Goal: Task Accomplishment & Management: Complete application form

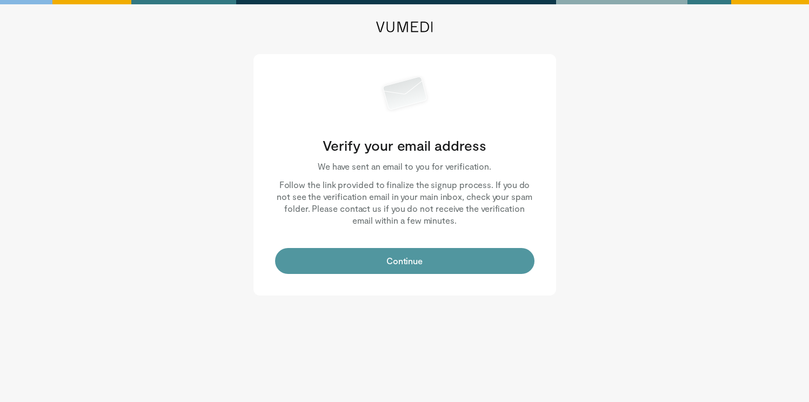
click at [444, 256] on button "Continue" at bounding box center [404, 261] width 259 height 26
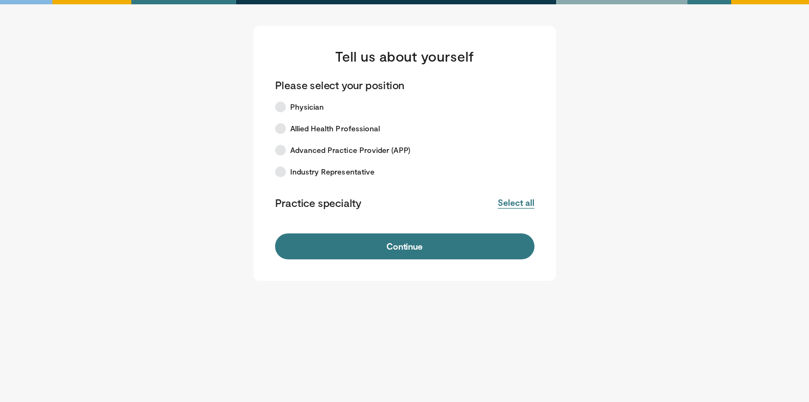
click at [520, 206] on button "Select all" at bounding box center [516, 203] width 36 height 12
click at [520, 206] on button "Deselect all" at bounding box center [511, 203] width 46 height 12
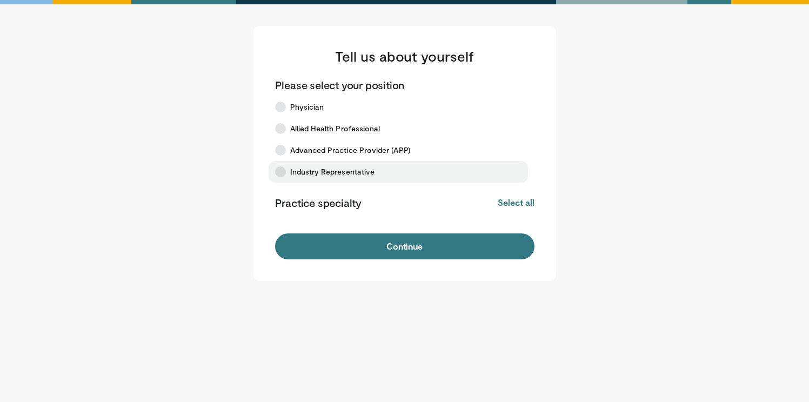
click at [344, 172] on span "Industry Representative" at bounding box center [332, 171] width 85 height 11
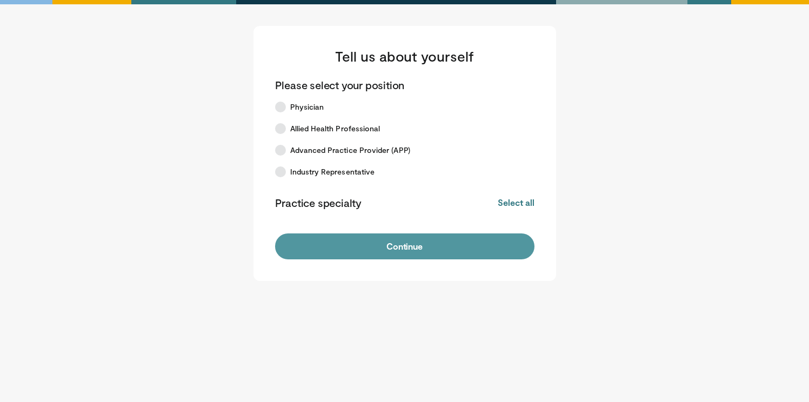
click at [381, 243] on button "Continue" at bounding box center [404, 246] width 259 height 26
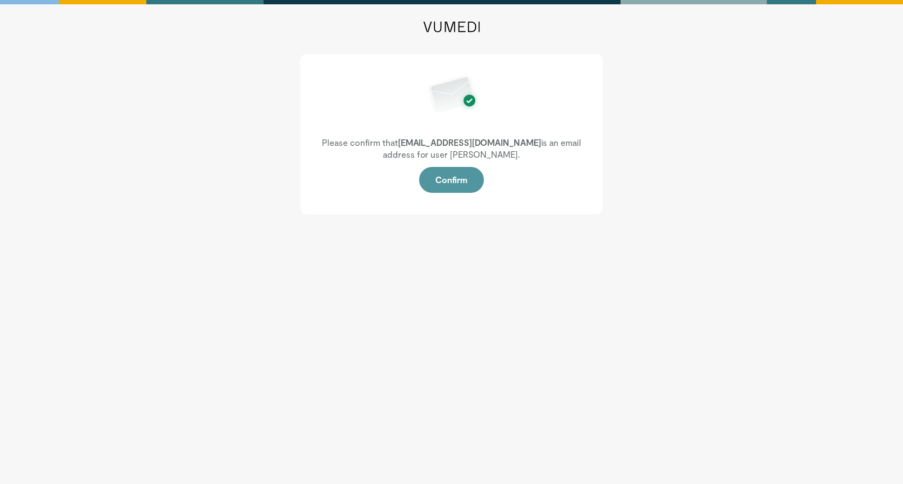
click at [457, 186] on button "Confirm" at bounding box center [451, 180] width 65 height 26
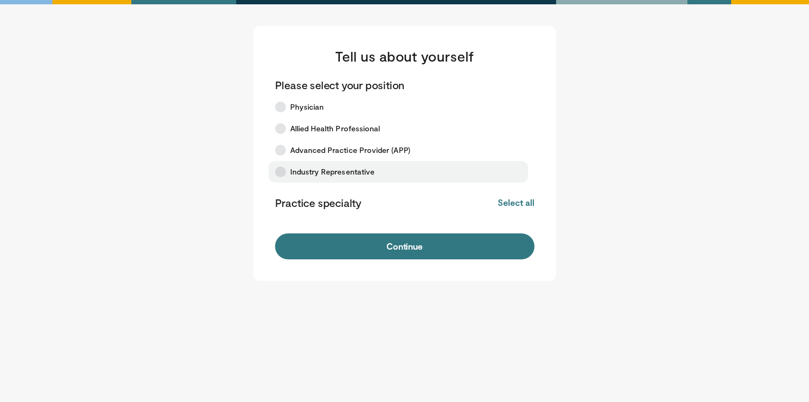
click at [314, 171] on span "Industry Representative" at bounding box center [332, 171] width 85 height 11
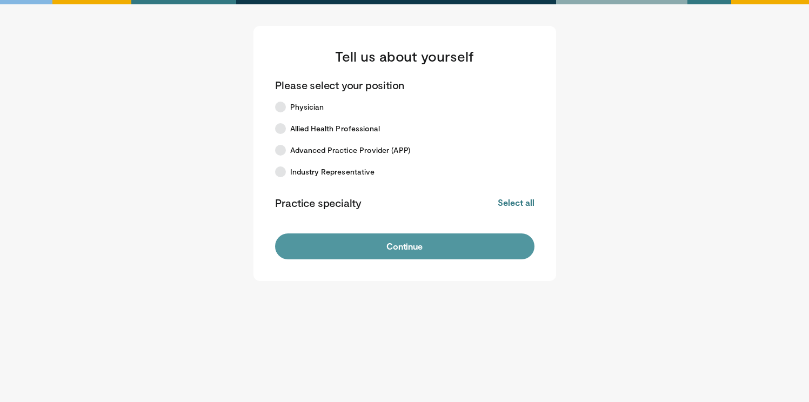
click at [348, 240] on button "Continue" at bounding box center [404, 246] width 259 height 26
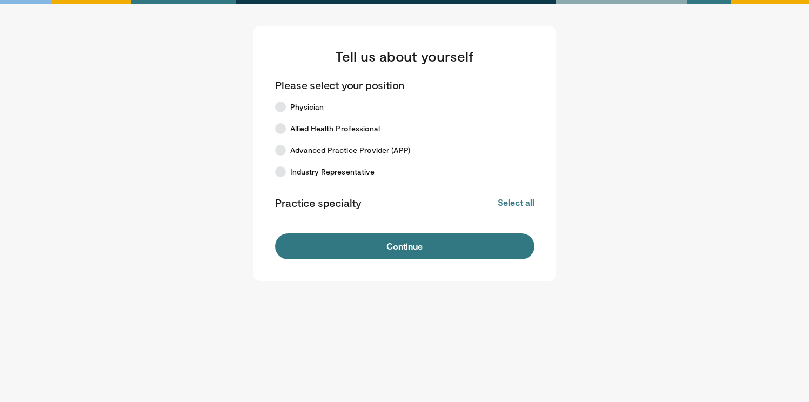
click at [342, 261] on div "Tell us about yourself Please select your position Physician Allied Health Prof…" at bounding box center [404, 153] width 303 height 255
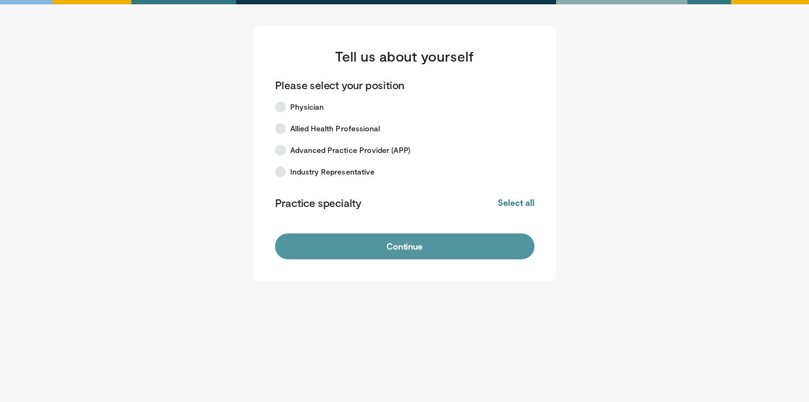
click at [343, 256] on button "Continue" at bounding box center [404, 246] width 259 height 26
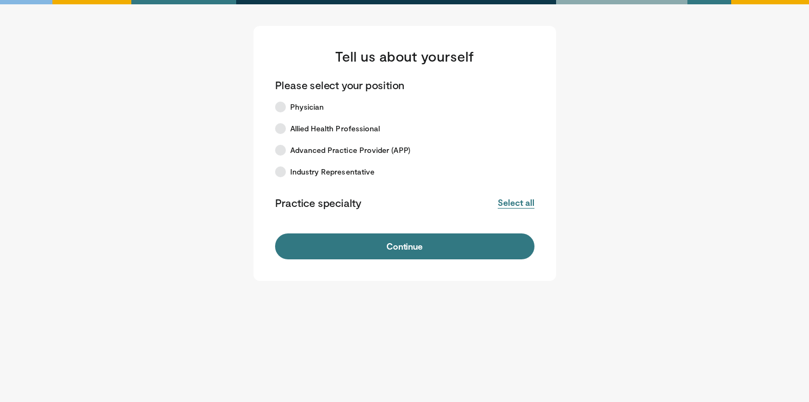
click at [513, 200] on button "Select all" at bounding box center [516, 203] width 36 height 12
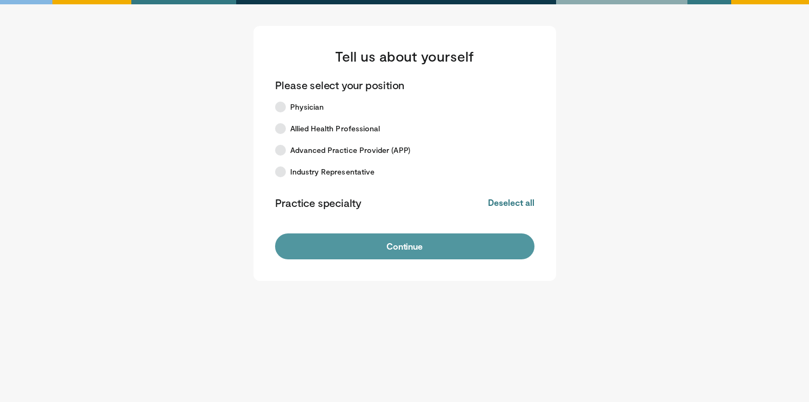
click at [471, 257] on button "Continue" at bounding box center [404, 246] width 259 height 26
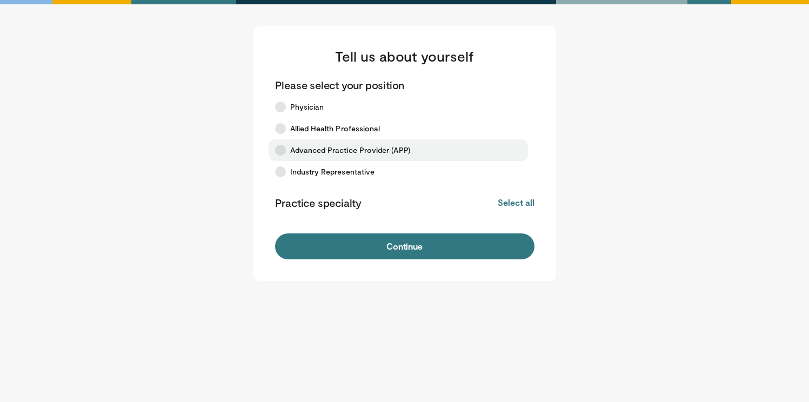
click at [312, 152] on span "Advanced Practice Provider (APP)" at bounding box center [350, 150] width 120 height 11
click at [358, 231] on form "Please select your position Physician Allied Health Professional Advanced Pract…" at bounding box center [404, 169] width 259 height 182
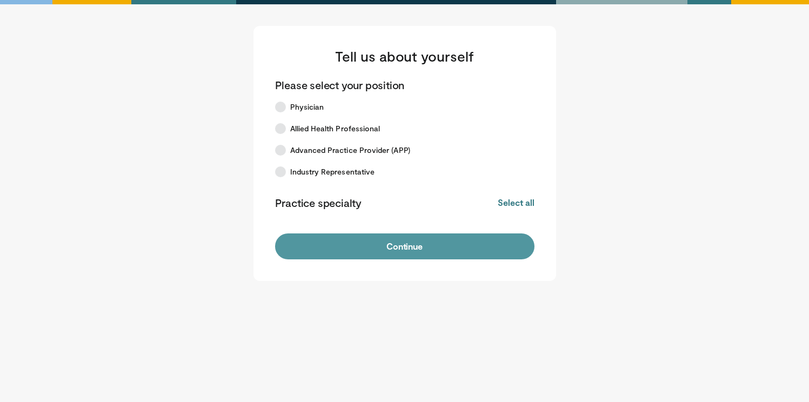
click at [358, 236] on button "Continue" at bounding box center [404, 246] width 259 height 26
click at [336, 250] on button "Continue" at bounding box center [404, 246] width 259 height 26
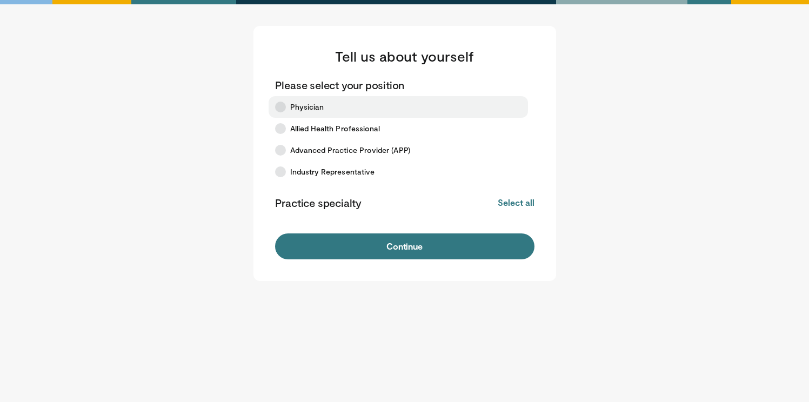
click at [301, 100] on label "Physician" at bounding box center [397, 107] width 259 height 22
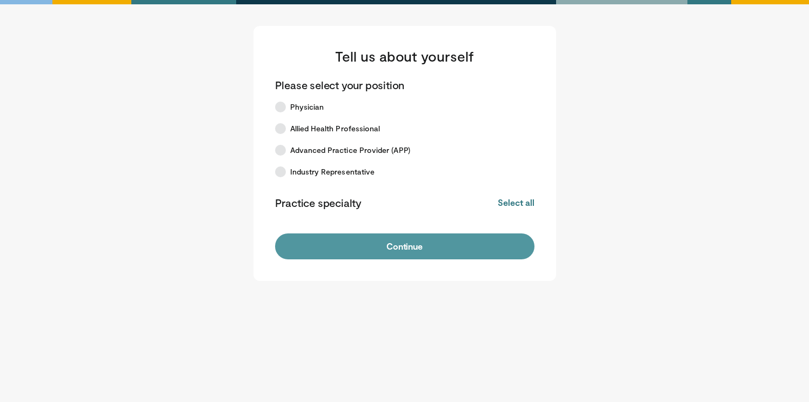
click at [373, 243] on button "Continue" at bounding box center [404, 246] width 259 height 26
drag, startPoint x: 0, startPoint y: 0, endPoint x: 373, endPoint y: 243, distance: 445.0
click at [373, 243] on button "Continue" at bounding box center [404, 246] width 259 height 26
